Goal: Complete application form

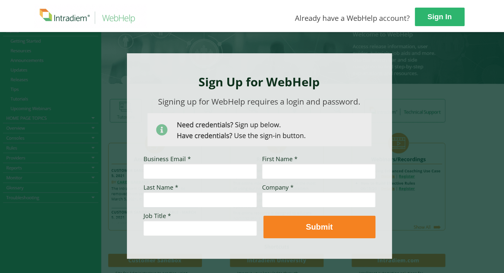
click at [168, 175] on input "Business Email *" at bounding box center [199, 171] width 113 height 15
paste input "[PERSON_NAME][EMAIL_ADDRESS][PERSON_NAME][DOMAIN_NAME]"
type input "[PERSON_NAME][EMAIL_ADDRESS][PERSON_NAME][DOMAIN_NAME]"
click at [289, 175] on input "First Name *" at bounding box center [318, 171] width 113 height 15
type input "[PERSON_NAME]"
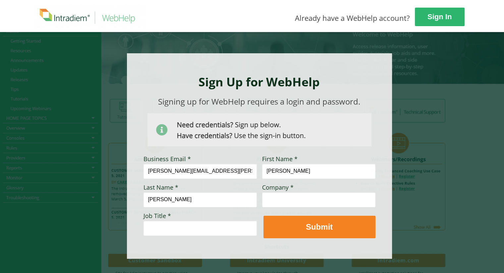
type input "[PERSON_NAME]"
type input "[PERSON_NAME] Fargo"
paste input "Senior Business Execution Administrator"
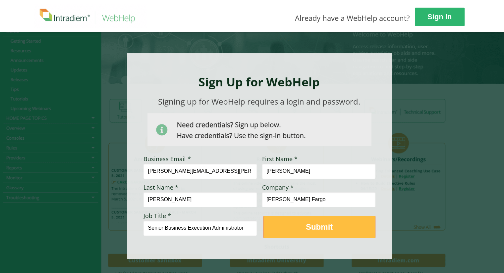
type input "Senior Business Execution Administrator"
click at [291, 223] on span "Submit" at bounding box center [319, 227] width 111 height 10
